Goal: Check status

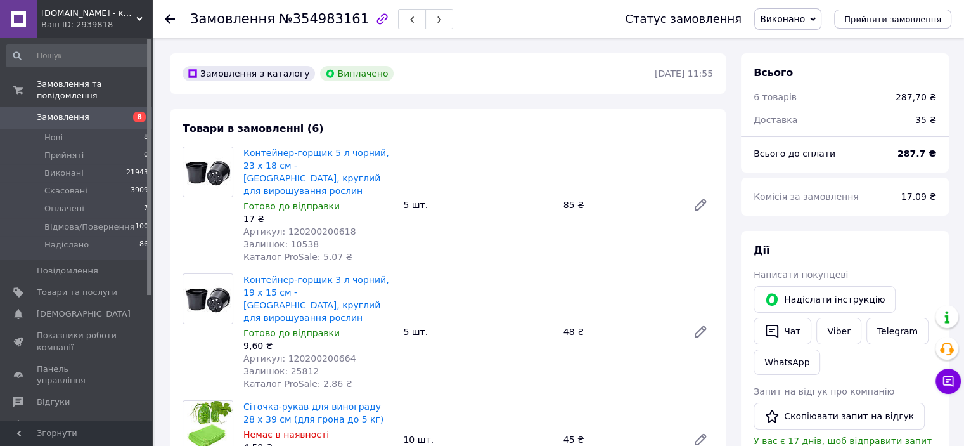
scroll to position [117, 0]
copy span "120101900102"
click at [60, 239] on span "Надіслано" at bounding box center [66, 244] width 44 height 11
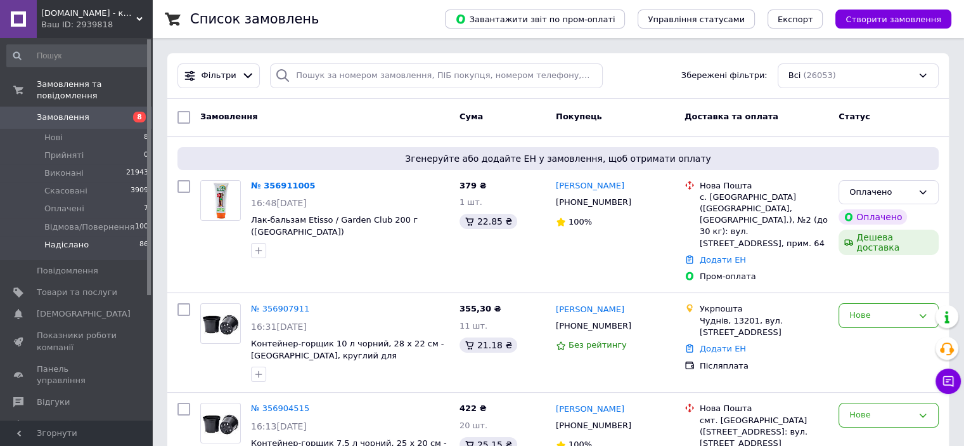
click at [63, 239] on span "Надіслано" at bounding box center [66, 244] width 44 height 11
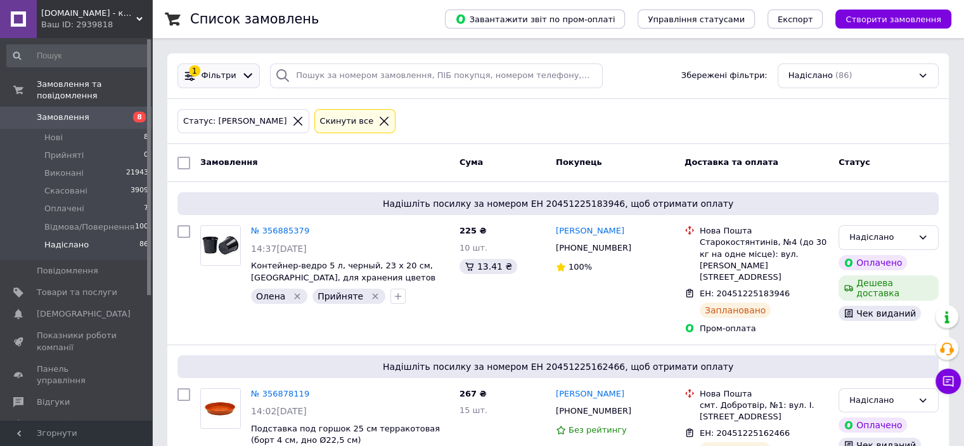
click at [217, 75] on span "Фільтри" at bounding box center [219, 76] width 35 height 12
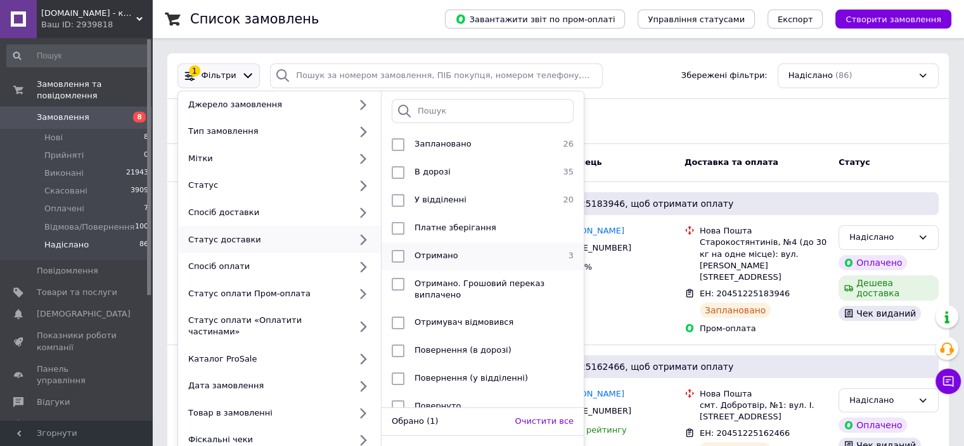
click at [434, 251] on span "Отримано" at bounding box center [437, 255] width 44 height 10
checkbox input "true"
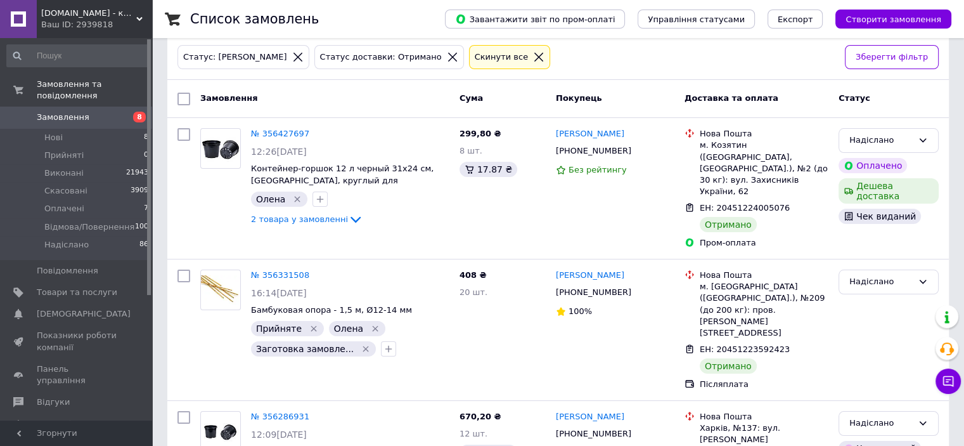
scroll to position [96, 0]
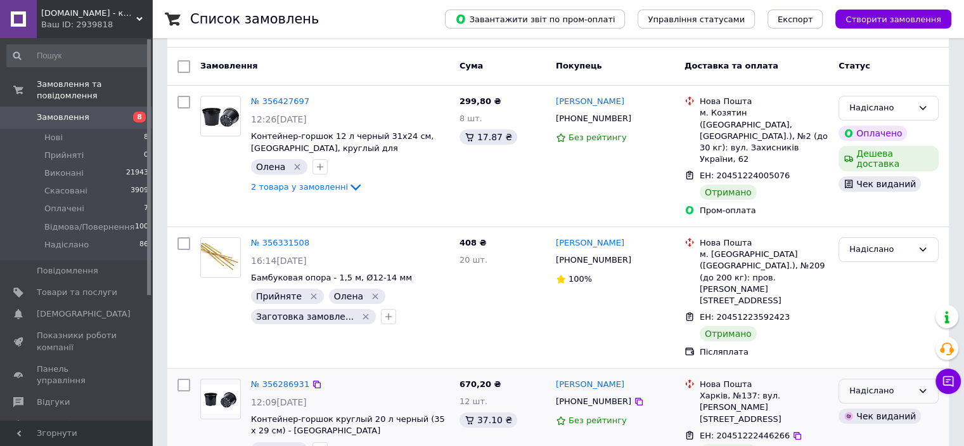
click at [882, 384] on div "Надіслано" at bounding box center [880, 390] width 63 height 13
click at [865, 428] on li "Виконано" at bounding box center [888, 439] width 99 height 23
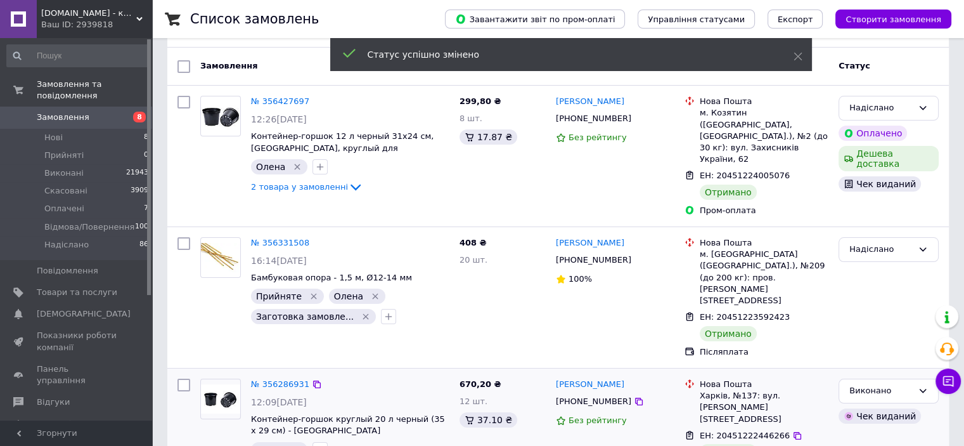
click at [894, 243] on div "Надіслано" at bounding box center [880, 249] width 63 height 13
click at [871, 287] on li "Виконано" at bounding box center [888, 298] width 99 height 23
